Goal: Transaction & Acquisition: Download file/media

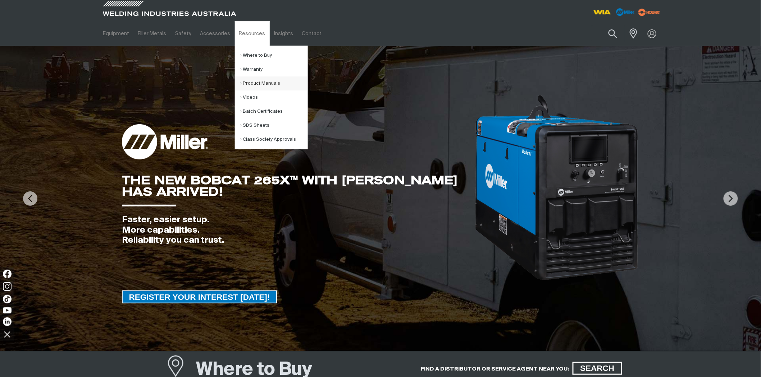
click at [258, 81] on link "Product Manuals" at bounding box center [273, 84] width 67 height 14
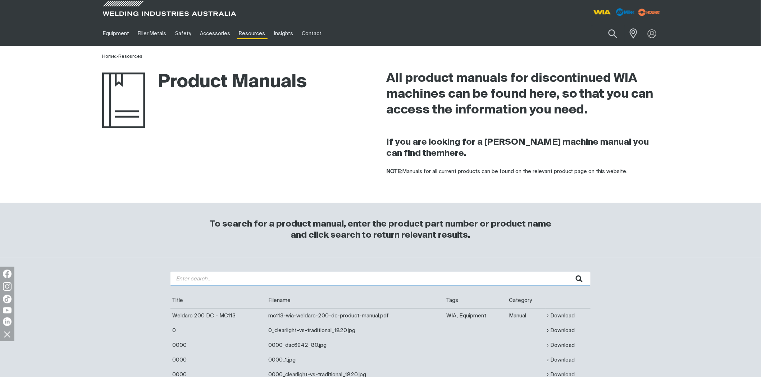
click at [266, 279] on input "search" at bounding box center [380, 279] width 420 height 14
click at [568, 272] on button "submit" at bounding box center [579, 279] width 23 height 14
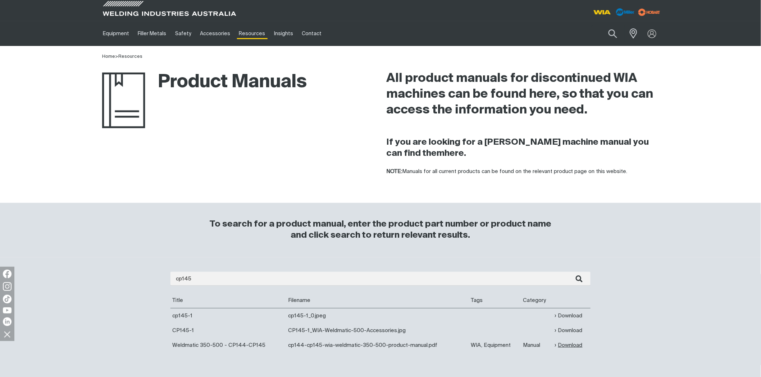
click at [570, 346] on link "Download" at bounding box center [569, 345] width 28 height 8
click at [225, 274] on input "cp145" at bounding box center [380, 279] width 420 height 14
drag, startPoint x: 221, startPoint y: 275, endPoint x: 37, endPoint y: 275, distance: 184.4
click at [37, 275] on div "cp145 Are you looking for a product manual for a discontinued product? You're i…" at bounding box center [380, 318] width 761 height 120
type input "w67"
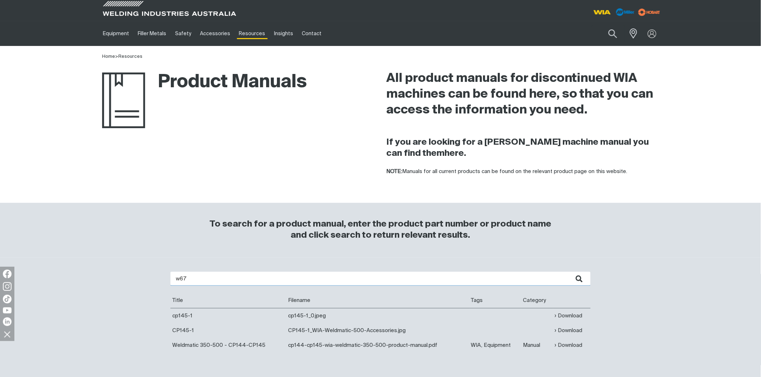
click at [568, 272] on button "submit" at bounding box center [579, 279] width 23 height 14
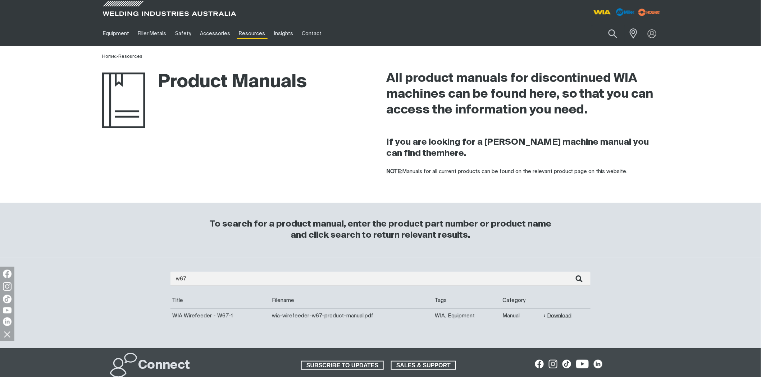
click at [556, 315] on link "Download" at bounding box center [557, 316] width 28 height 8
click at [557, 315] on link "Download" at bounding box center [557, 316] width 28 height 8
